Goal: Task Accomplishment & Management: Manage account settings

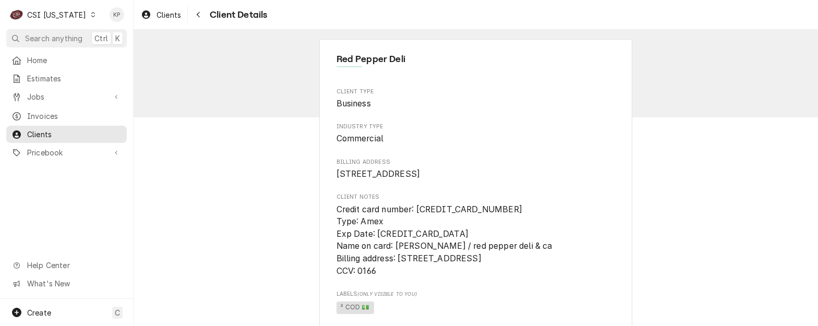
scroll to position [586, 0]
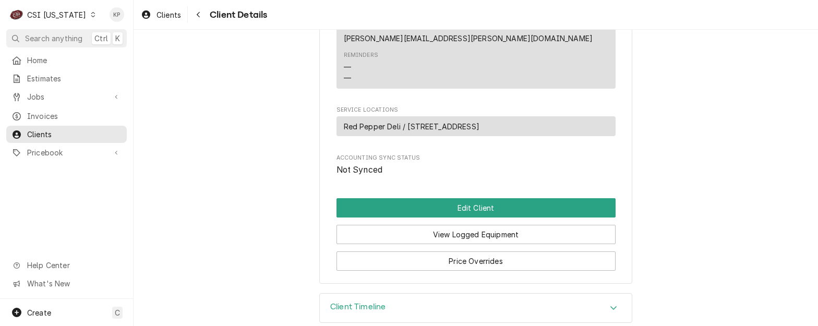
click at [91, 16] on icon "Dynamic Content Wrapper" at bounding box center [93, 14] width 5 height 5
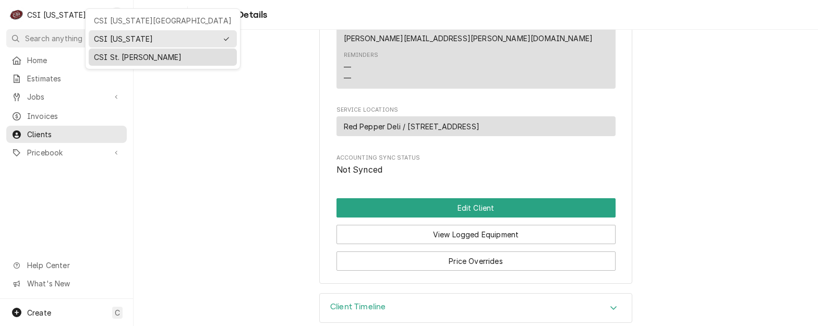
click at [102, 54] on div "CSI St. [PERSON_NAME]" at bounding box center [163, 57] width 138 height 11
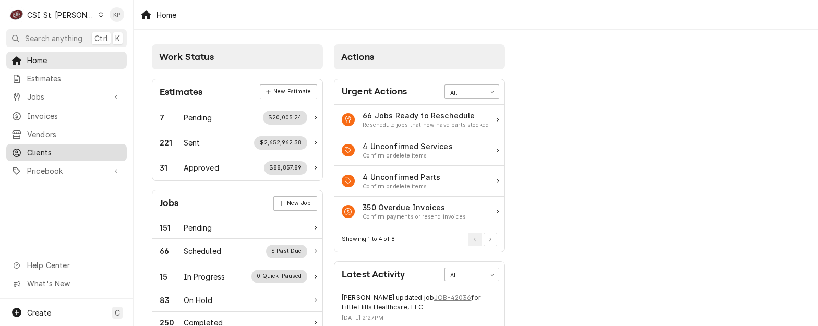
click at [42, 147] on span "Clients" at bounding box center [74, 152] width 94 height 11
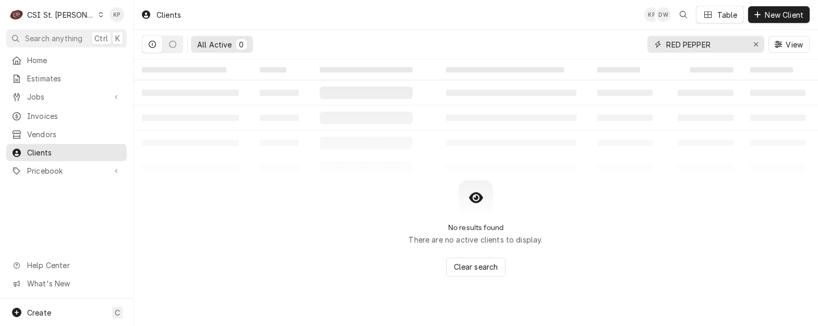
click at [754, 43] on icon "Erase input" at bounding box center [756, 44] width 6 height 7
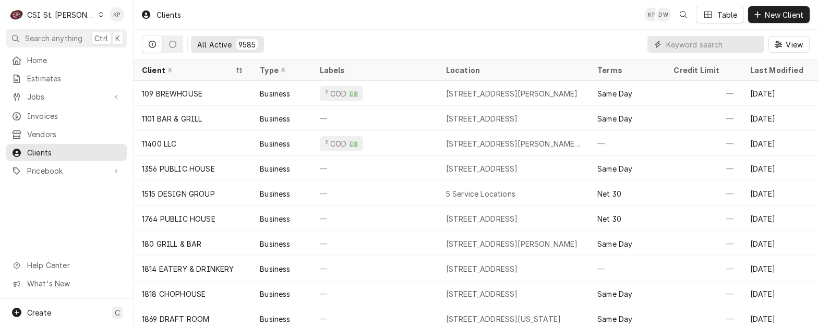
drag, startPoint x: 693, startPoint y: 43, endPoint x: 673, endPoint y: 43, distance: 19.8
click at [710, 49] on input "Dynamic Content Wrapper" at bounding box center [712, 44] width 93 height 17
paste input "THE BOULEVARD OF ST PETERS"
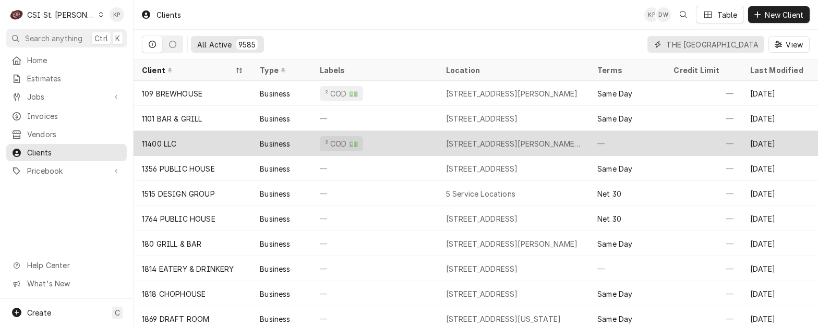
scroll to position [0, 38]
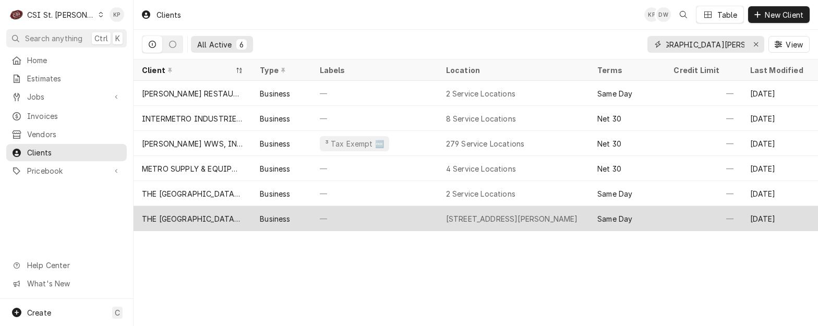
type input "THE [GEOGRAPHIC_DATA][PERSON_NAME]"
click at [215, 213] on div "THE [GEOGRAPHIC_DATA][PERSON_NAME]" at bounding box center [192, 218] width 101 height 11
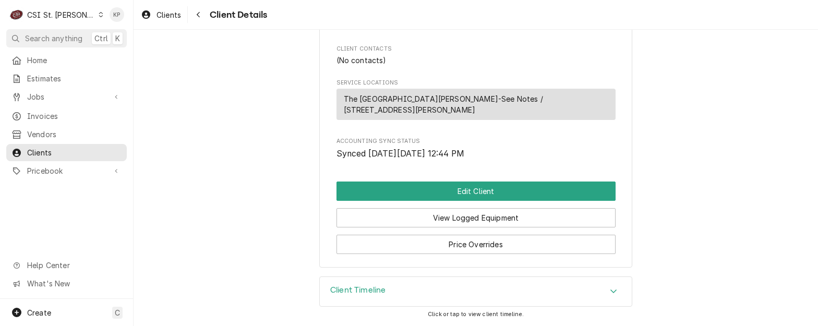
scroll to position [398, 0]
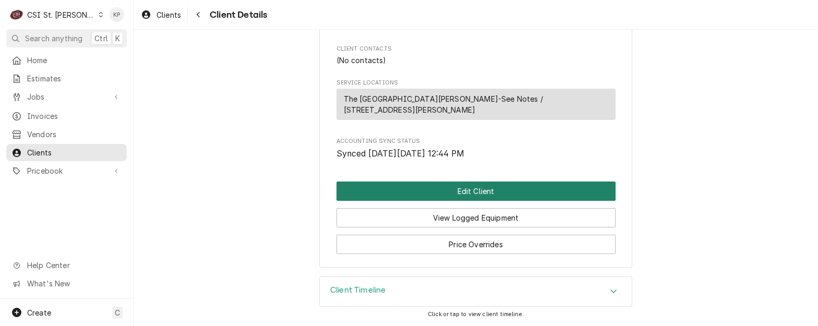
click at [448, 193] on button "Edit Client" at bounding box center [476, 191] width 279 height 19
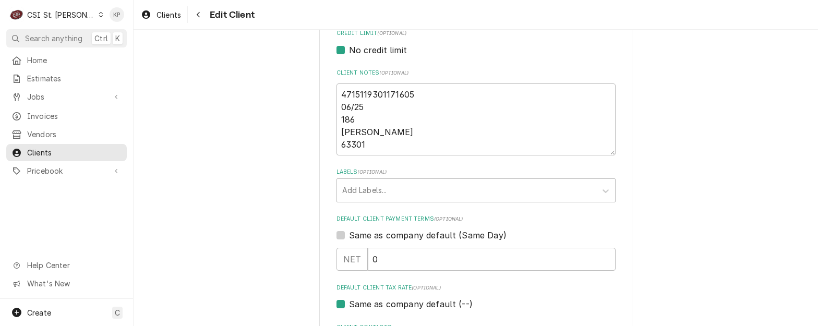
scroll to position [522, 0]
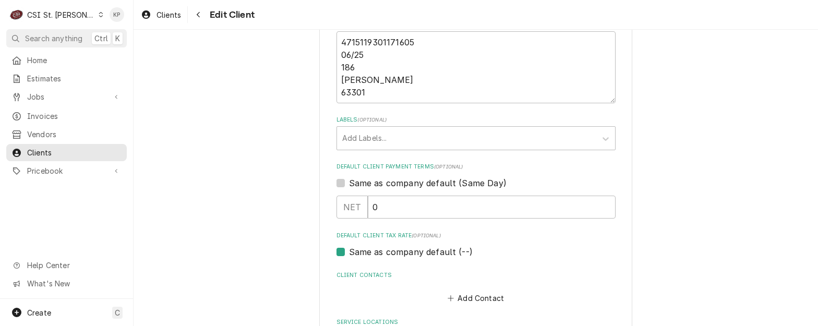
click at [349, 185] on label "Same as company default (Same Day)" at bounding box center [428, 183] width 158 height 13
click at [349, 185] on input "Same as company default (Same Day)" at bounding box center [488, 188] width 279 height 23
checkbox input "true"
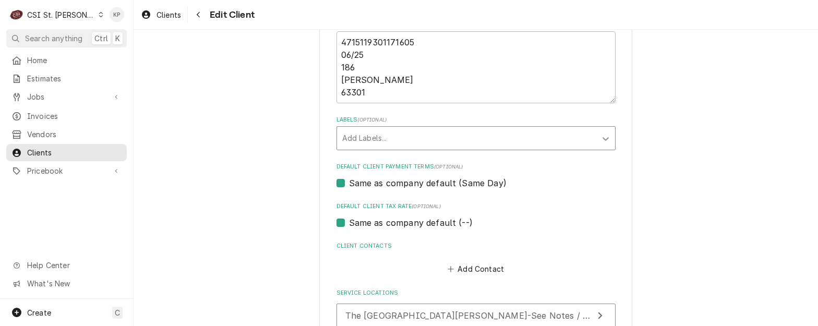
click at [604, 140] on icon "Labels" at bounding box center [606, 139] width 10 height 10
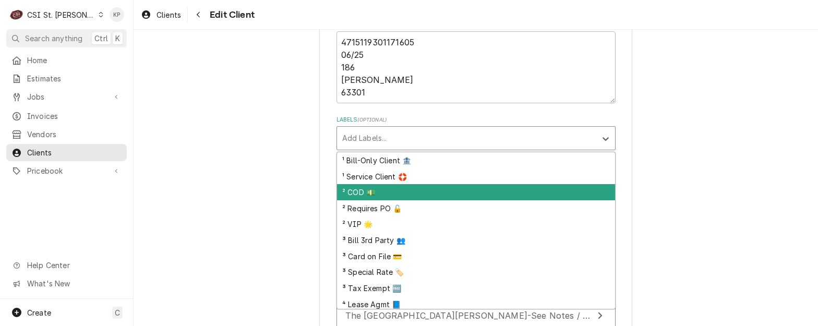
click at [359, 191] on div "² COD 💵" at bounding box center [476, 192] width 278 height 16
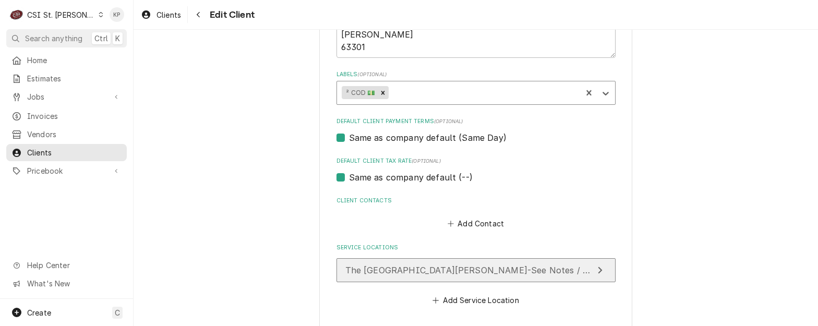
scroll to position [612, 0]
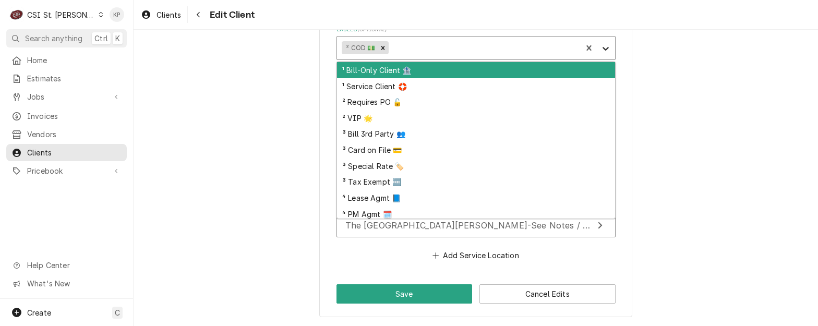
click at [601, 49] on icon "Labels" at bounding box center [606, 48] width 10 height 10
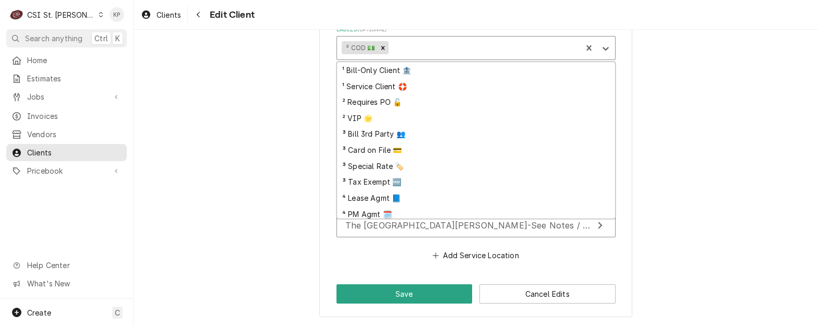
scroll to position [19, 0]
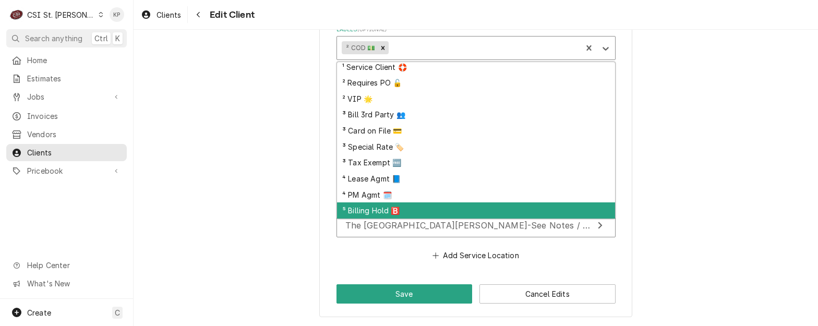
click at [350, 207] on div "⁵ Billing Hold 🅱️" at bounding box center [476, 210] width 278 height 16
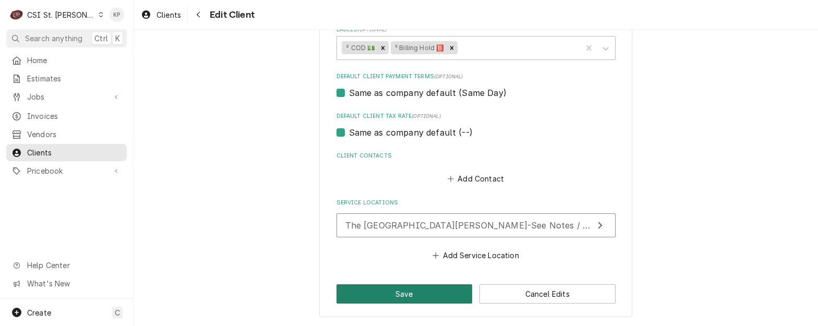
click at [391, 292] on button "Save" at bounding box center [405, 293] width 136 height 19
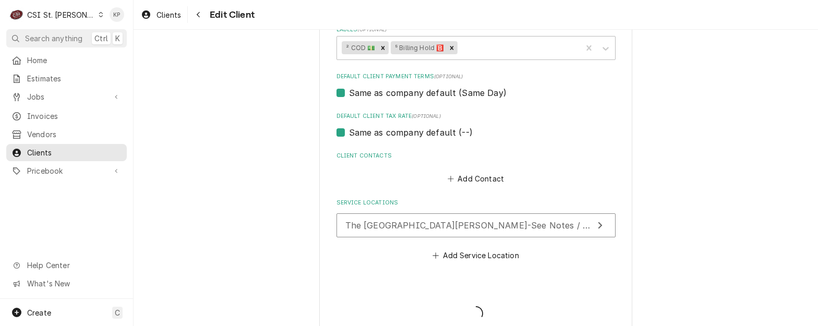
type textarea "x"
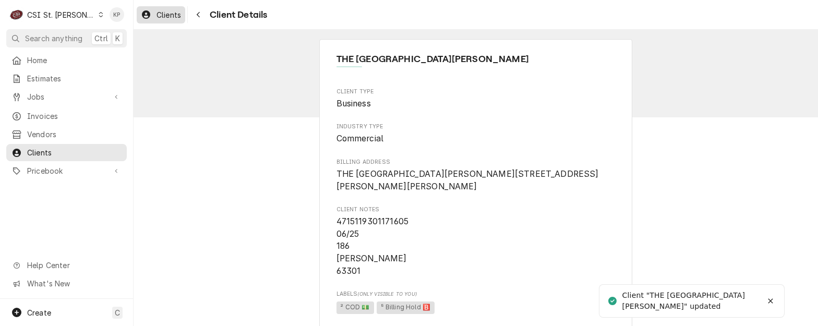
click at [174, 14] on span "Clients" at bounding box center [169, 14] width 25 height 11
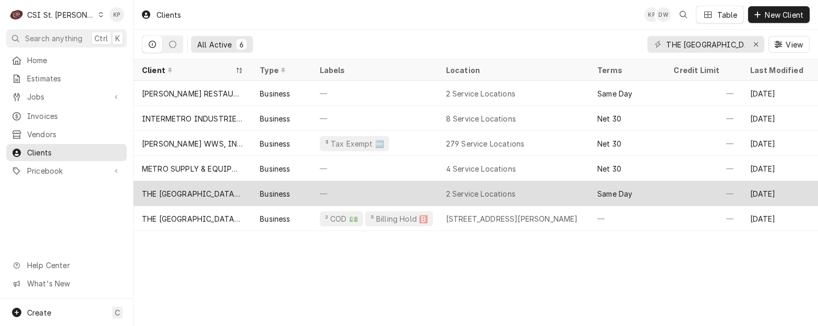
click at [219, 196] on div "THE [GEOGRAPHIC_DATA][PERSON_NAME]" at bounding box center [192, 193] width 101 height 11
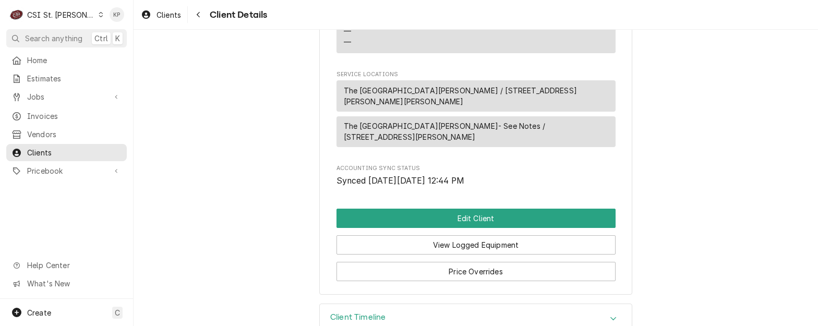
scroll to position [508, 0]
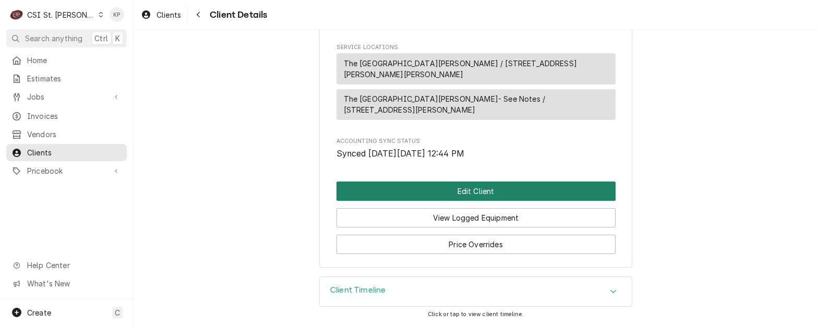
click at [465, 190] on button "Edit Client" at bounding box center [476, 191] width 279 height 19
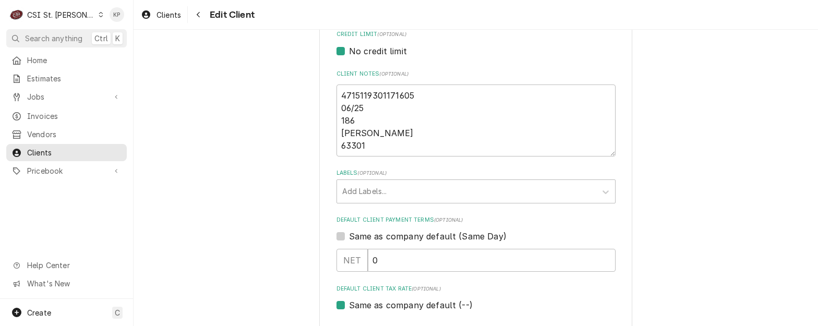
scroll to position [470, 0]
click at [602, 189] on icon "Labels" at bounding box center [606, 191] width 10 height 10
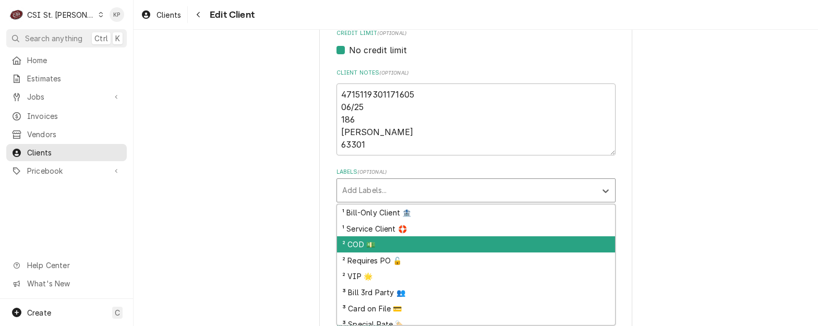
click at [342, 246] on div "² COD 💵" at bounding box center [476, 244] width 278 height 16
type textarea "x"
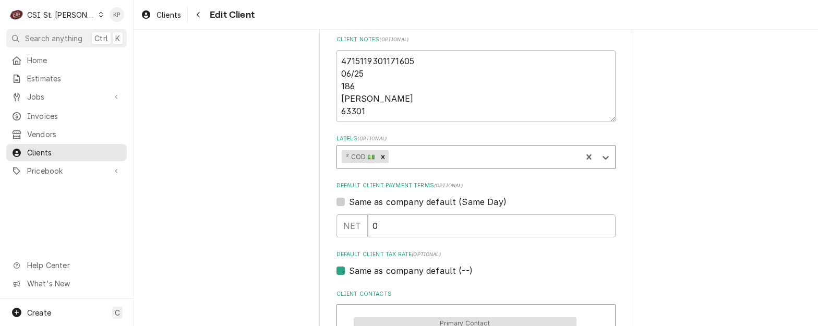
scroll to position [522, 0]
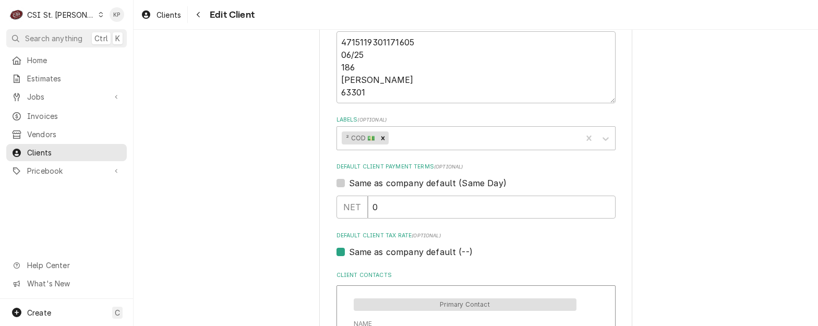
click at [349, 184] on label "Same as company default (Same Day)" at bounding box center [428, 183] width 158 height 13
click at [349, 184] on input "Same as company default (Same Day)" at bounding box center [488, 188] width 279 height 23
checkbox input "true"
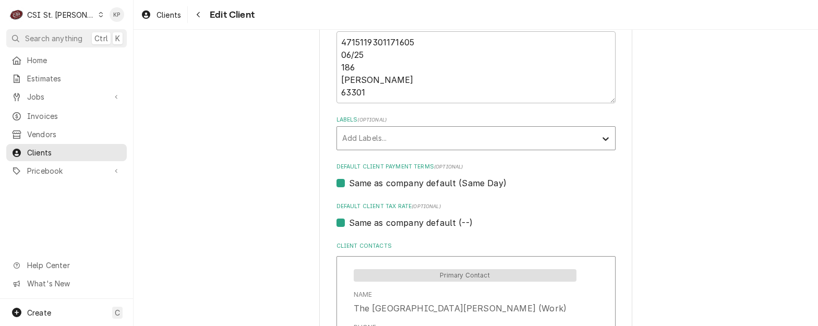
click at [605, 137] on icon "Labels" at bounding box center [606, 139] width 10 height 10
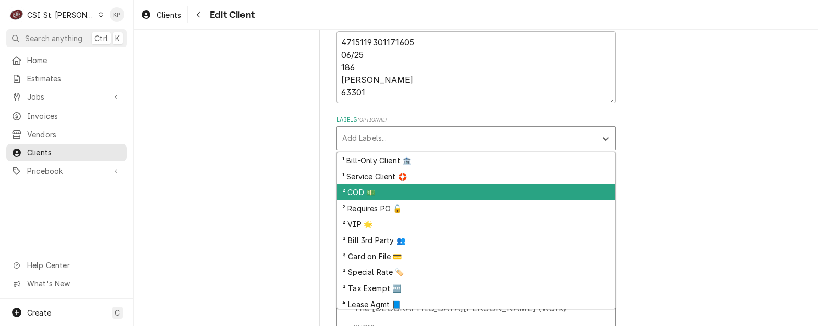
click at [355, 190] on div "² COD 💵" at bounding box center [476, 192] width 278 height 16
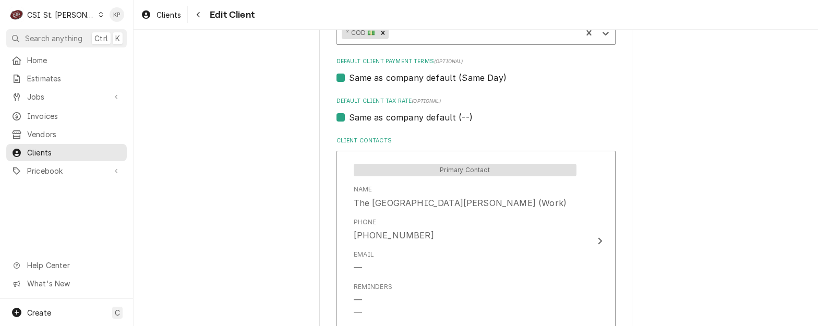
scroll to position [626, 0]
click at [601, 34] on icon "Labels" at bounding box center [606, 34] width 10 height 10
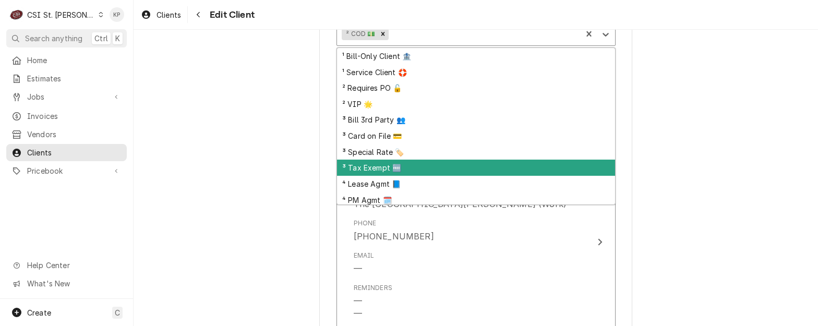
scroll to position [19, 0]
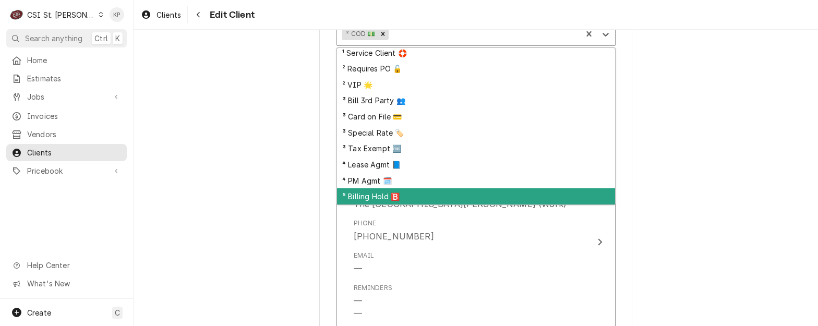
click at [370, 194] on div "⁵ Billing Hold 🅱️" at bounding box center [476, 196] width 278 height 16
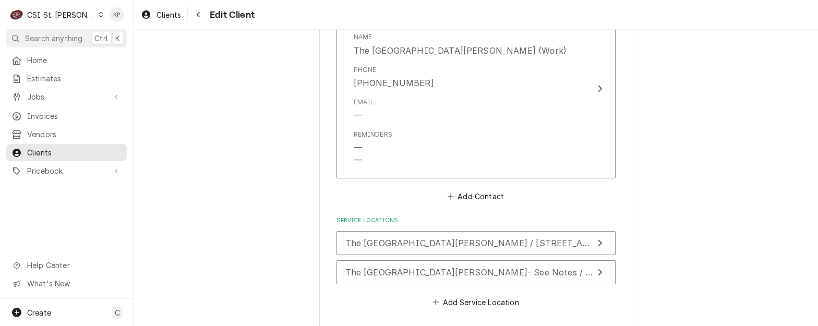
scroll to position [826, 0]
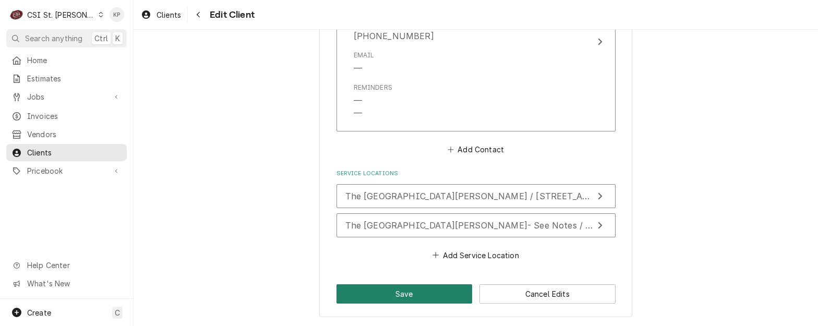
click at [390, 291] on button "Save" at bounding box center [405, 293] width 136 height 19
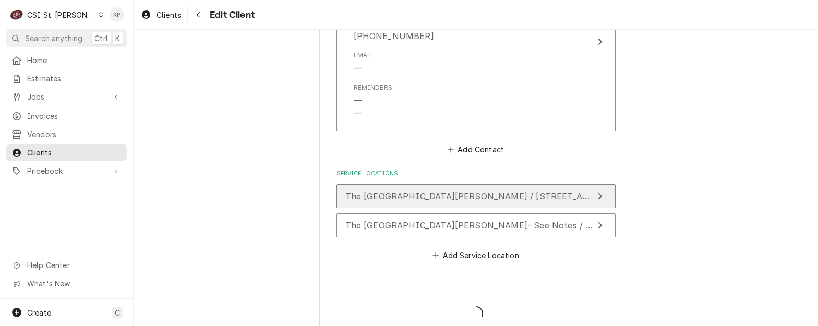
type textarea "x"
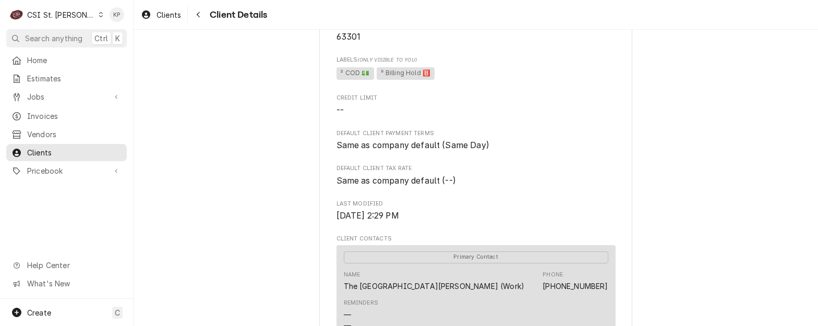
scroll to position [233, 0]
click at [168, 12] on span "Clients" at bounding box center [169, 14] width 25 height 11
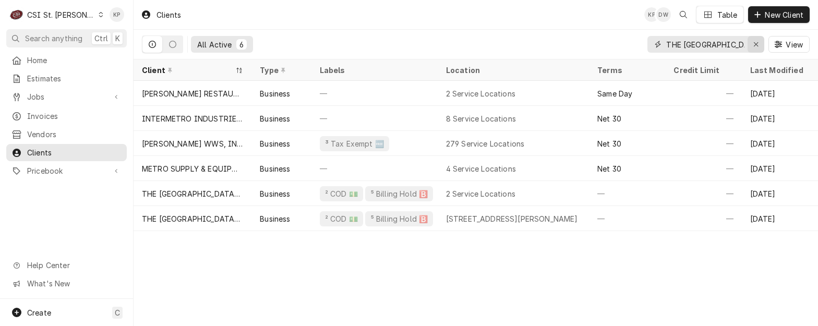
drag, startPoint x: 759, startPoint y: 41, endPoint x: 720, endPoint y: 42, distance: 38.6
click at [758, 41] on div "Erase input" at bounding box center [756, 44] width 10 height 10
click at [687, 46] on input "Dynamic Content Wrapper" at bounding box center [715, 44] width 98 height 17
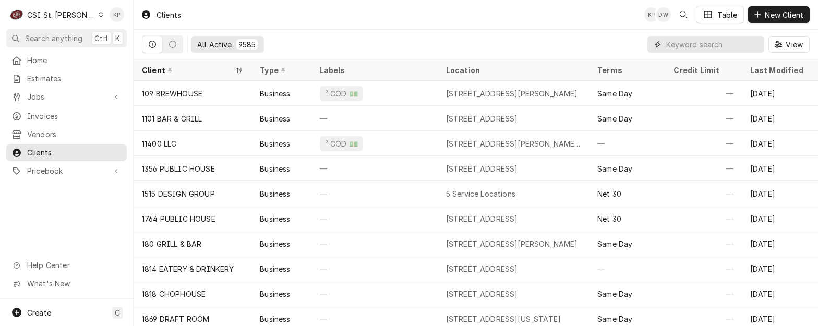
paste input "Rockwood School District"
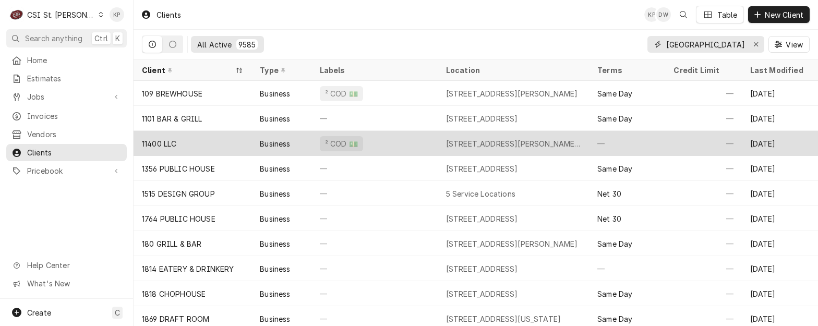
scroll to position [0, 14]
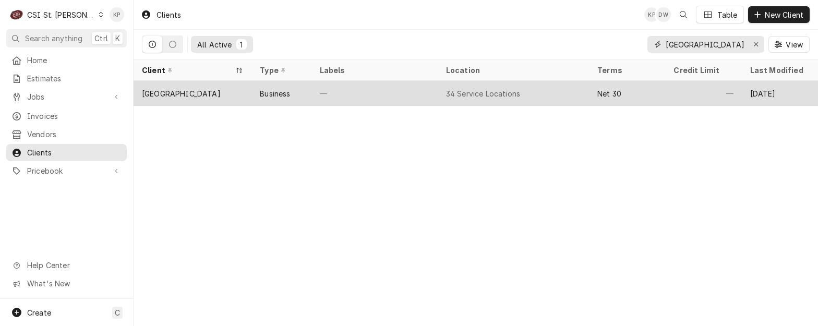
type input "Rockwood School District"
click at [194, 93] on div "Rockwood School District" at bounding box center [181, 93] width 79 height 11
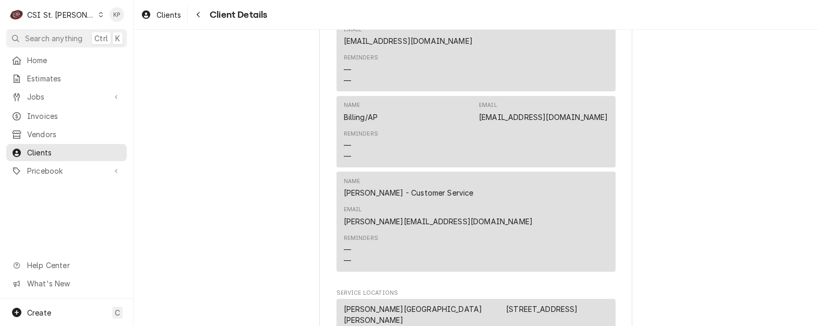
scroll to position [470, 0]
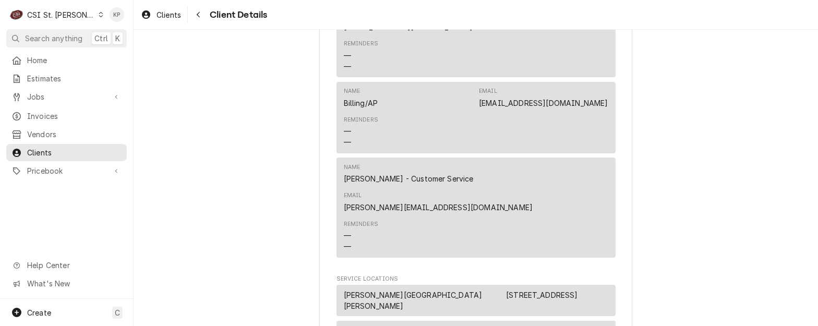
click at [539, 217] on div "Reminders — —" at bounding box center [476, 236] width 265 height 39
drag, startPoint x: 605, startPoint y: 189, endPoint x: 529, endPoint y: 192, distance: 75.7
click at [529, 192] on div "Name Shayla Bell - Customer Service Email shayla.bell@csi1.com Reminders — —" at bounding box center [476, 208] width 279 height 100
drag, startPoint x: 529, startPoint y: 192, endPoint x: 549, endPoint y: 189, distance: 20.1
copy link "shayla.bell@csi1.com"
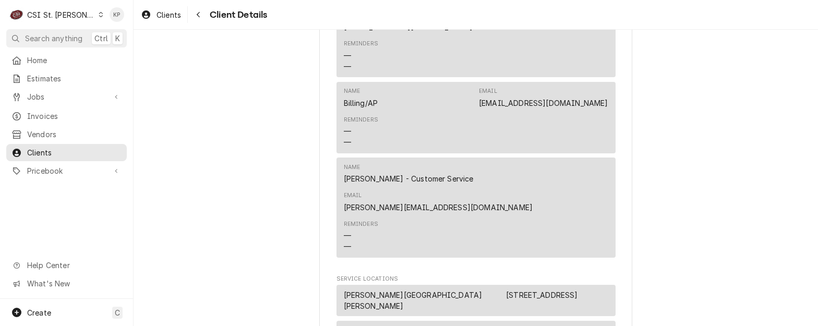
click at [99, 12] on icon "Dynamic Content Wrapper" at bounding box center [101, 14] width 5 height 5
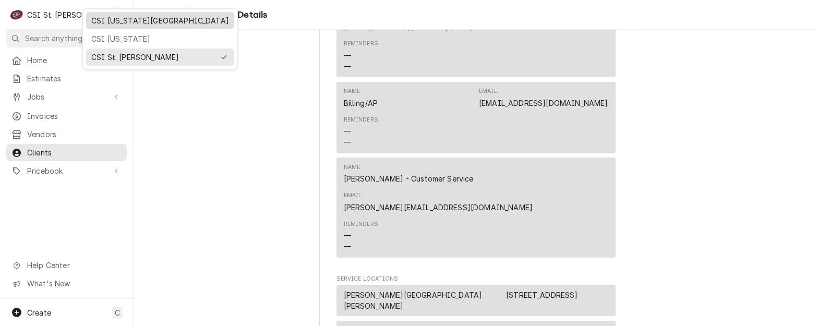
click at [118, 20] on div "CSI [US_STATE][GEOGRAPHIC_DATA]" at bounding box center [160, 20] width 138 height 11
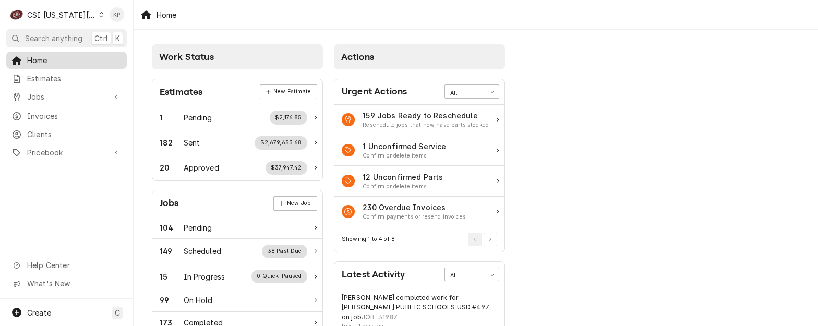
click at [48, 60] on span "Home" at bounding box center [74, 60] width 94 height 11
click at [34, 114] on span "Invoices" at bounding box center [74, 116] width 94 height 11
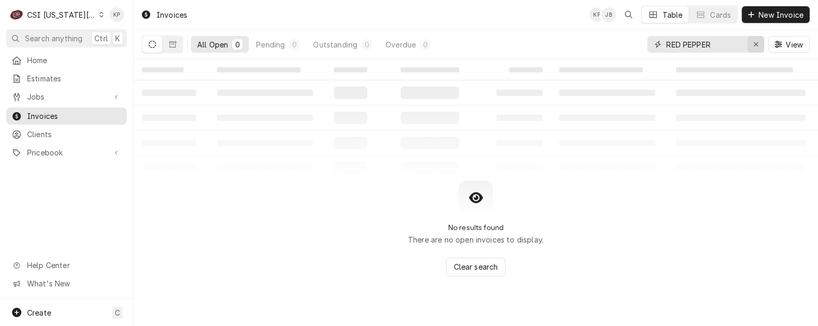
click at [756, 44] on icon "Erase input" at bounding box center [756, 44] width 6 height 7
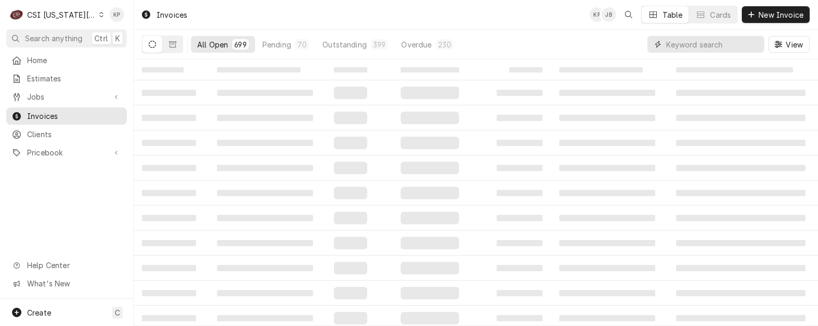
drag, startPoint x: 711, startPoint y: 45, endPoint x: 722, endPoint y: 40, distance: 11.9
click at [713, 45] on input "Dynamic Content Wrapper" at bounding box center [712, 44] width 93 height 17
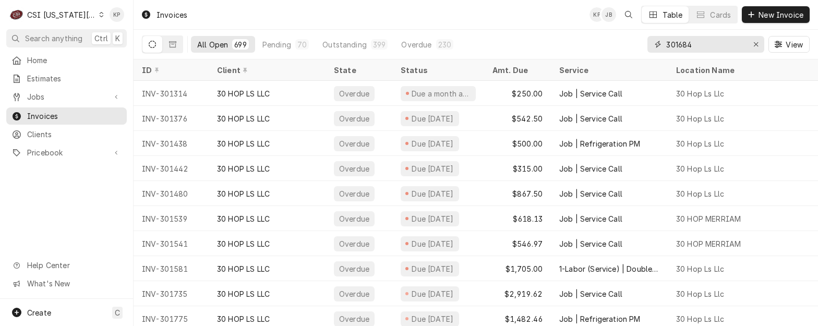
type input "301684"
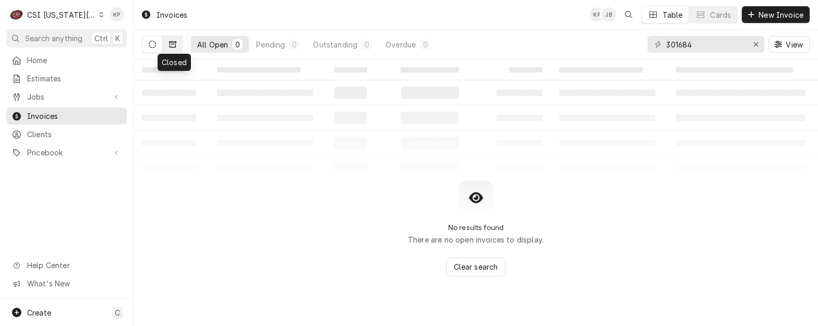
click at [174, 42] on icon "Dynamic Content Wrapper" at bounding box center [172, 44] width 7 height 7
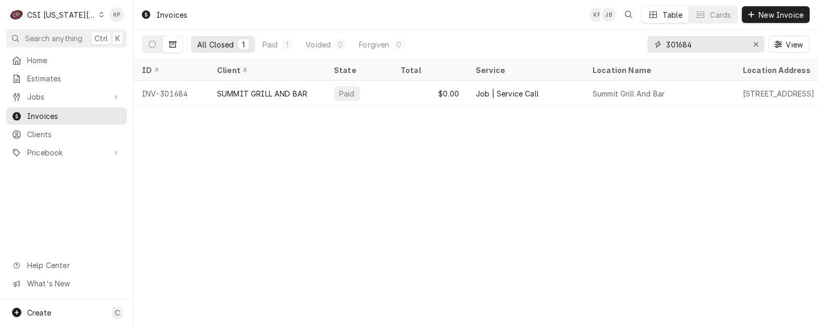
drag, startPoint x: 753, startPoint y: 45, endPoint x: 758, endPoint y: 46, distance: 5.3
click at [755, 45] on icon "Erase input" at bounding box center [756, 44] width 6 height 7
